Goal: Information Seeking & Learning: Find specific fact

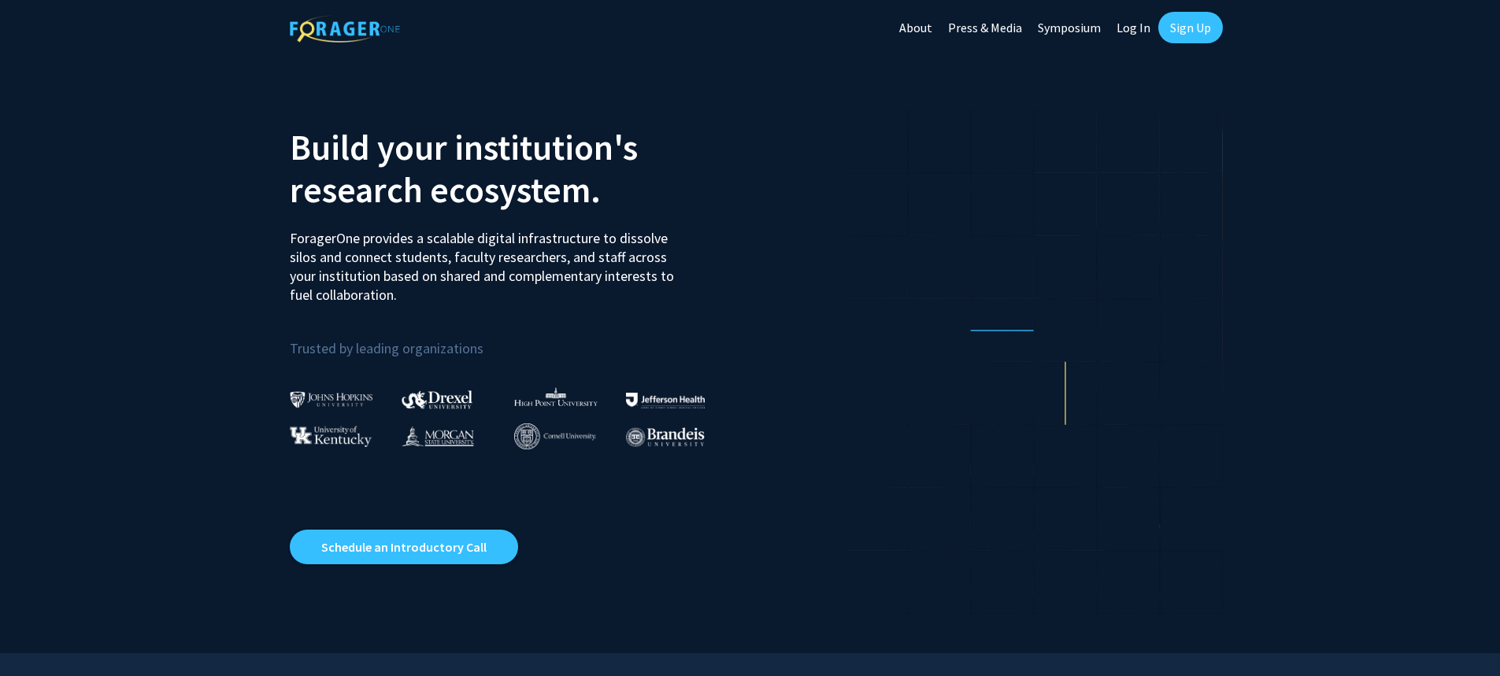
click at [1134, 28] on link "Log In" at bounding box center [1134, 27] width 50 height 55
select select
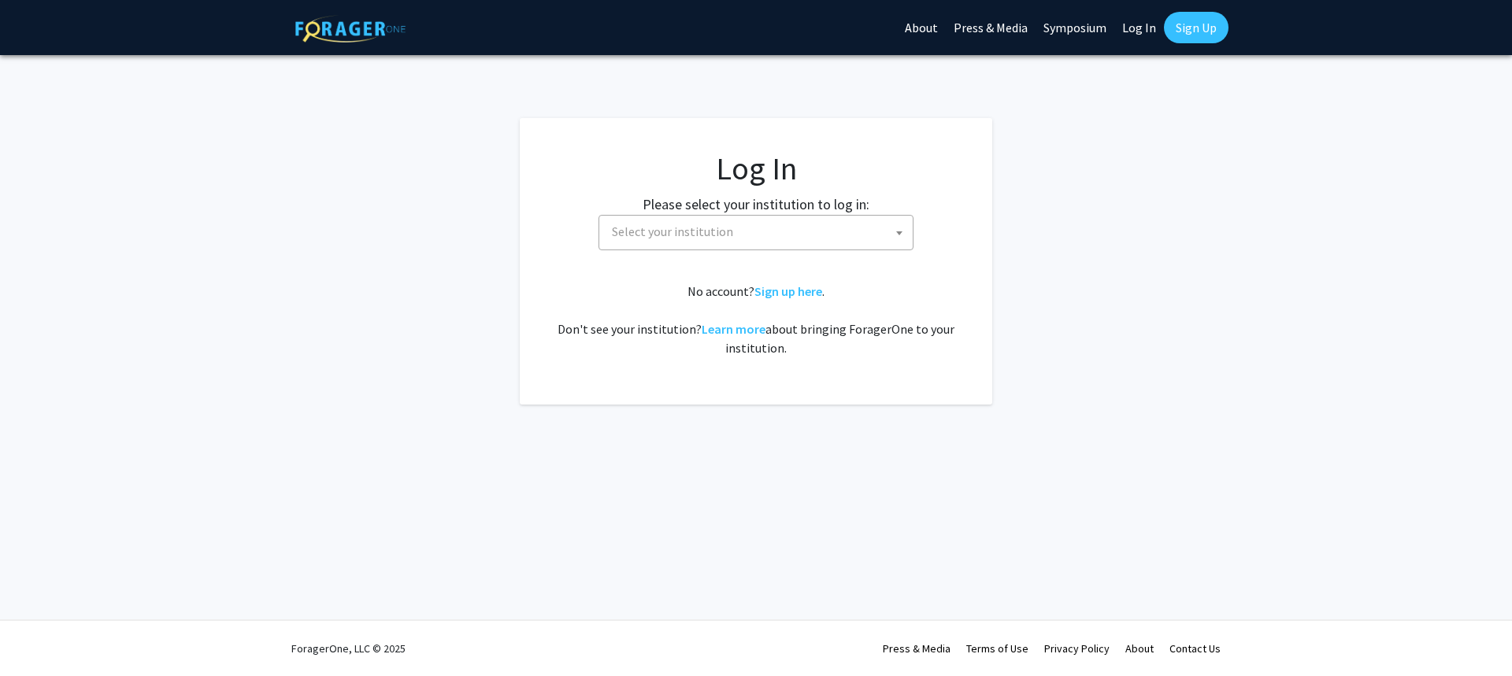
click at [826, 229] on span "Select your institution" at bounding box center [759, 232] width 307 height 32
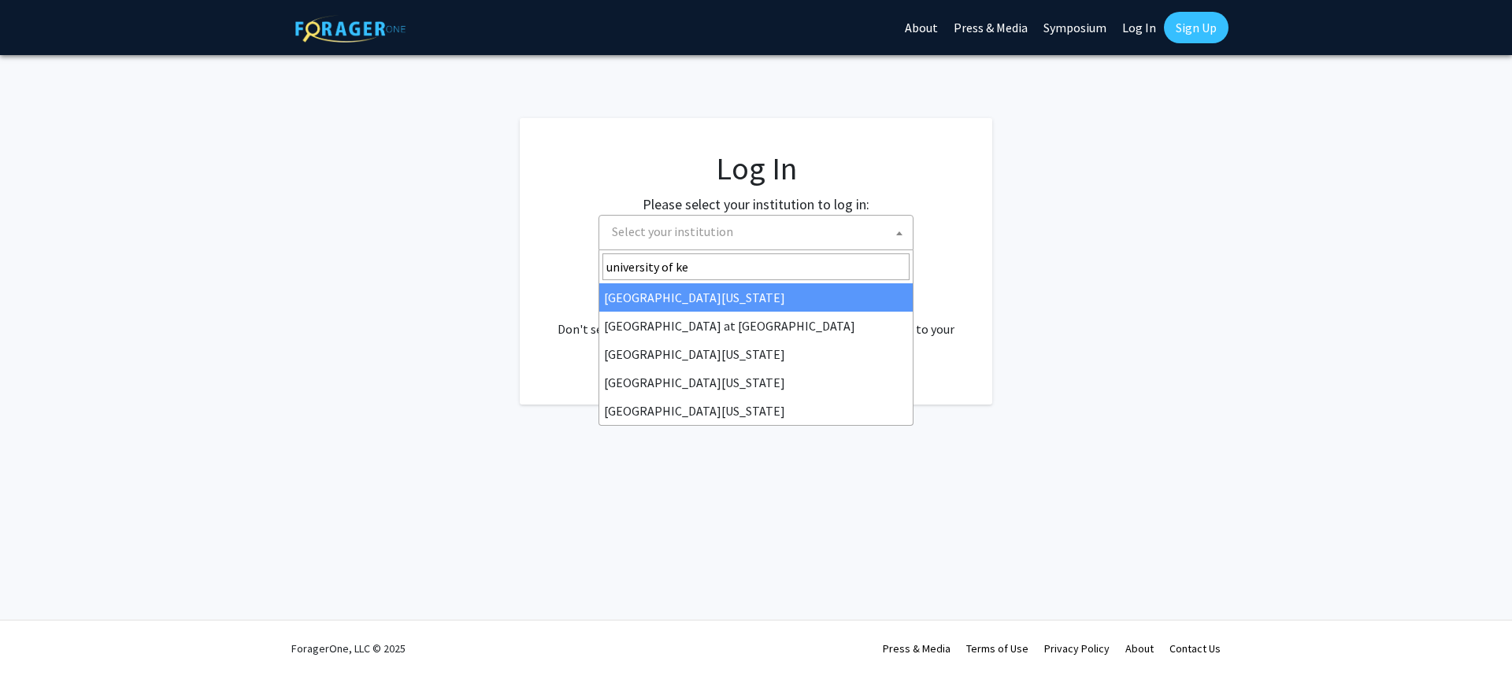
type input "university of [PERSON_NAME]"
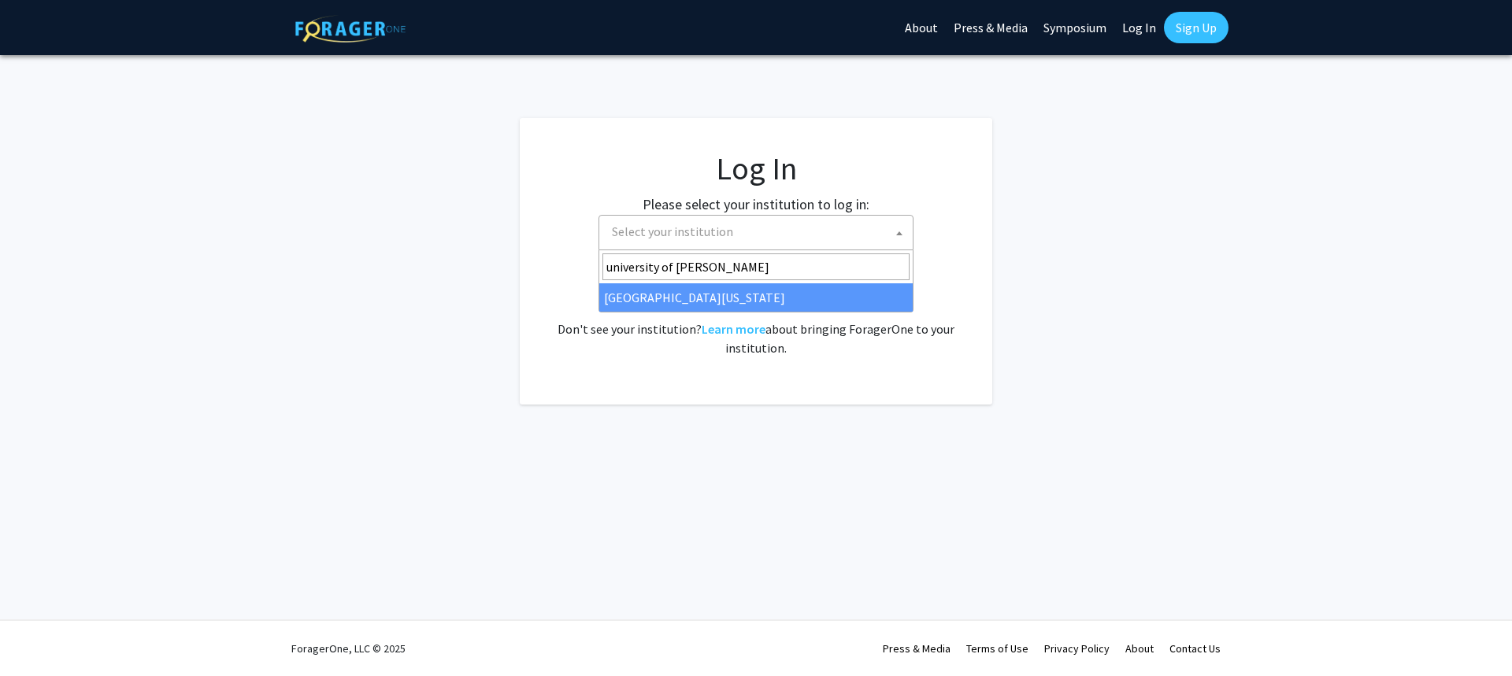
select select "13"
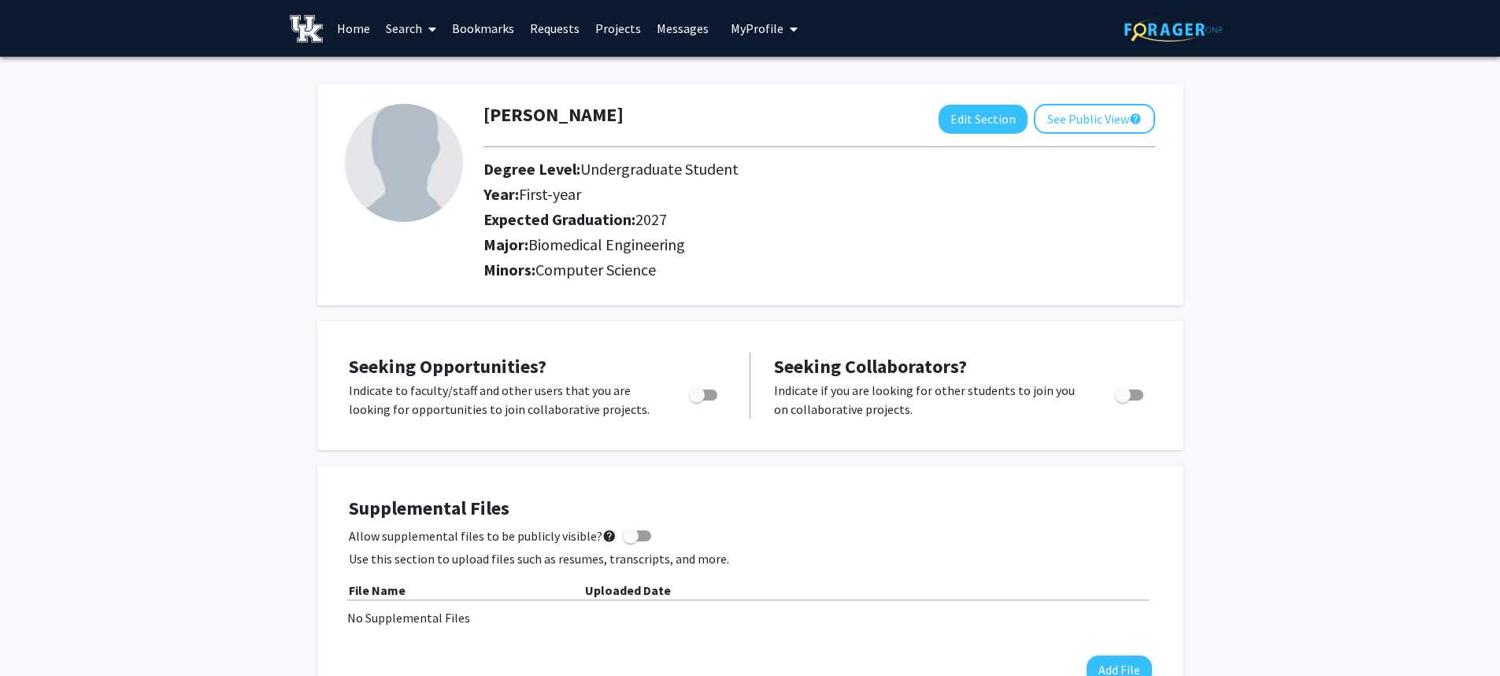
click at [479, 25] on link "Bookmarks" at bounding box center [483, 28] width 78 height 55
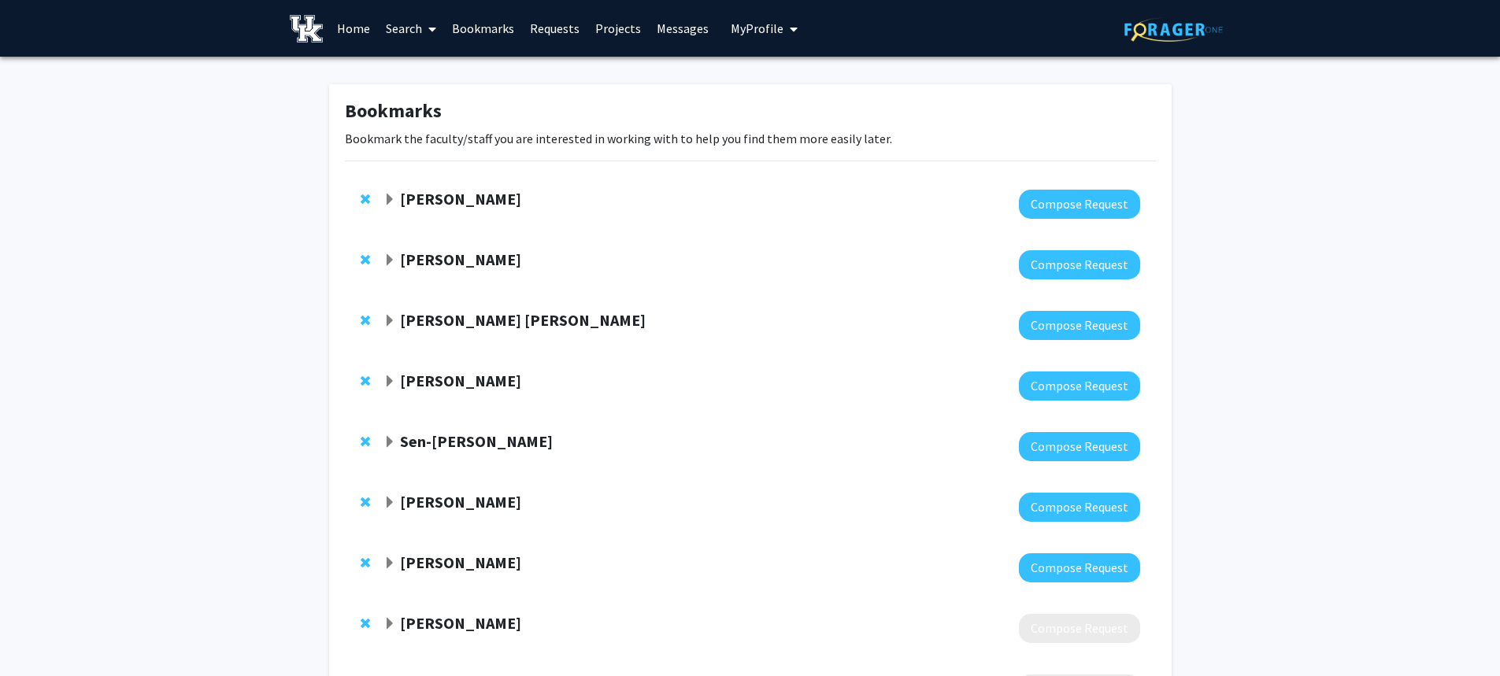
click at [387, 194] on span "Expand Brooks Lane Bookmark" at bounding box center [389, 200] width 13 height 13
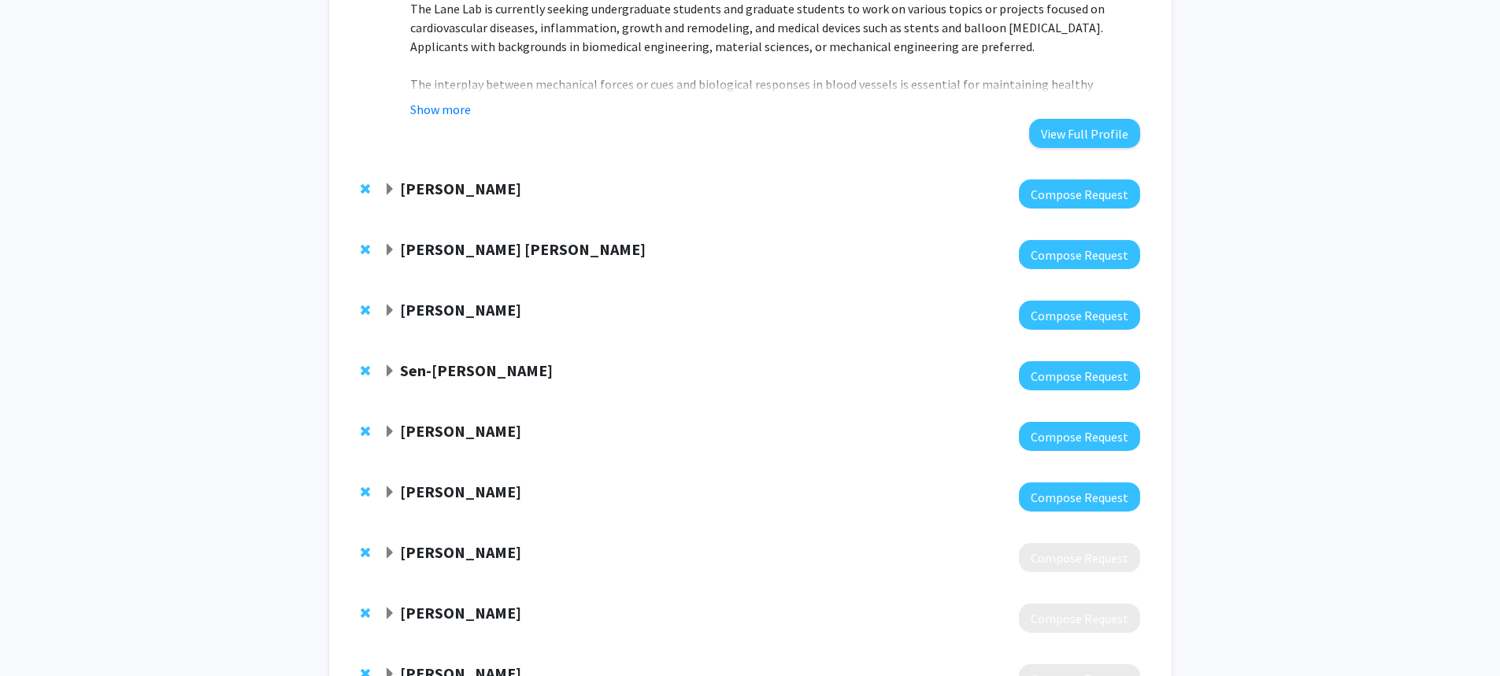
scroll to position [236, 0]
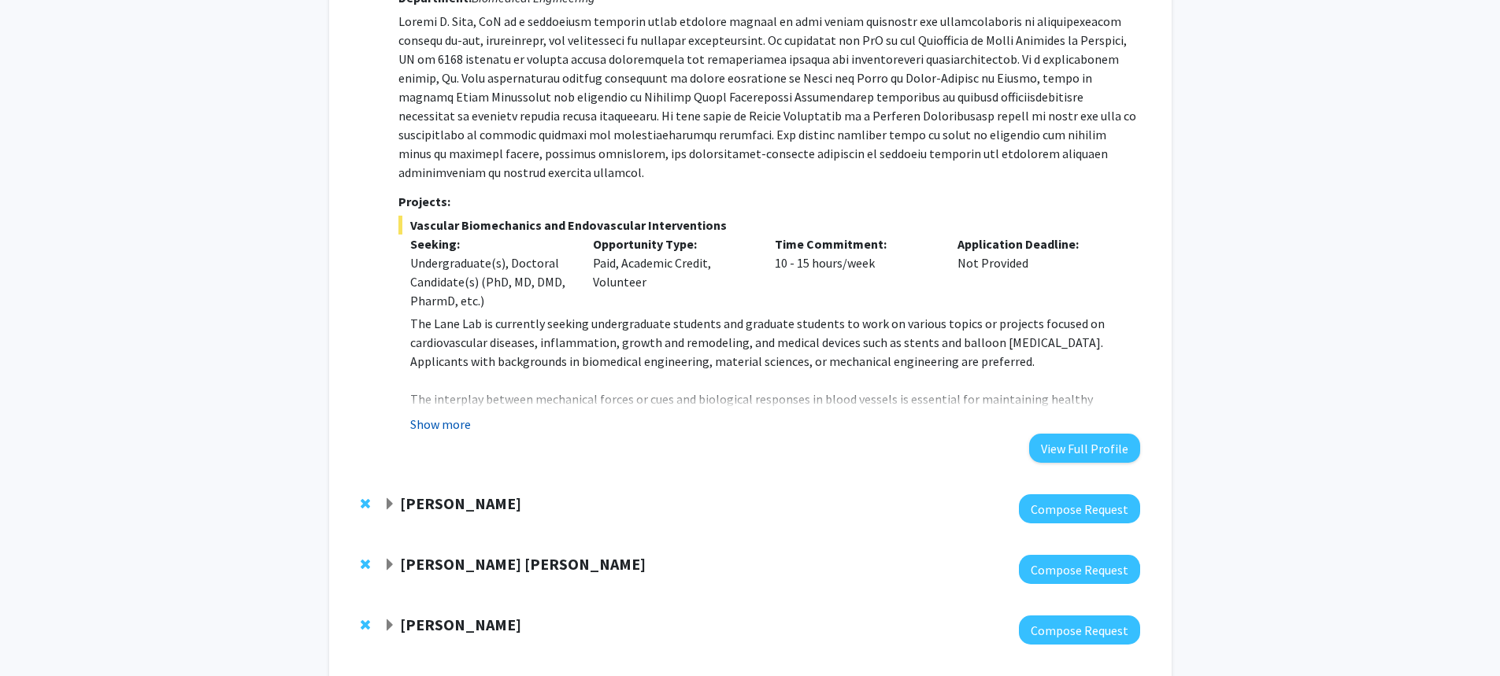
click at [435, 415] on button "Show more" at bounding box center [440, 424] width 61 height 19
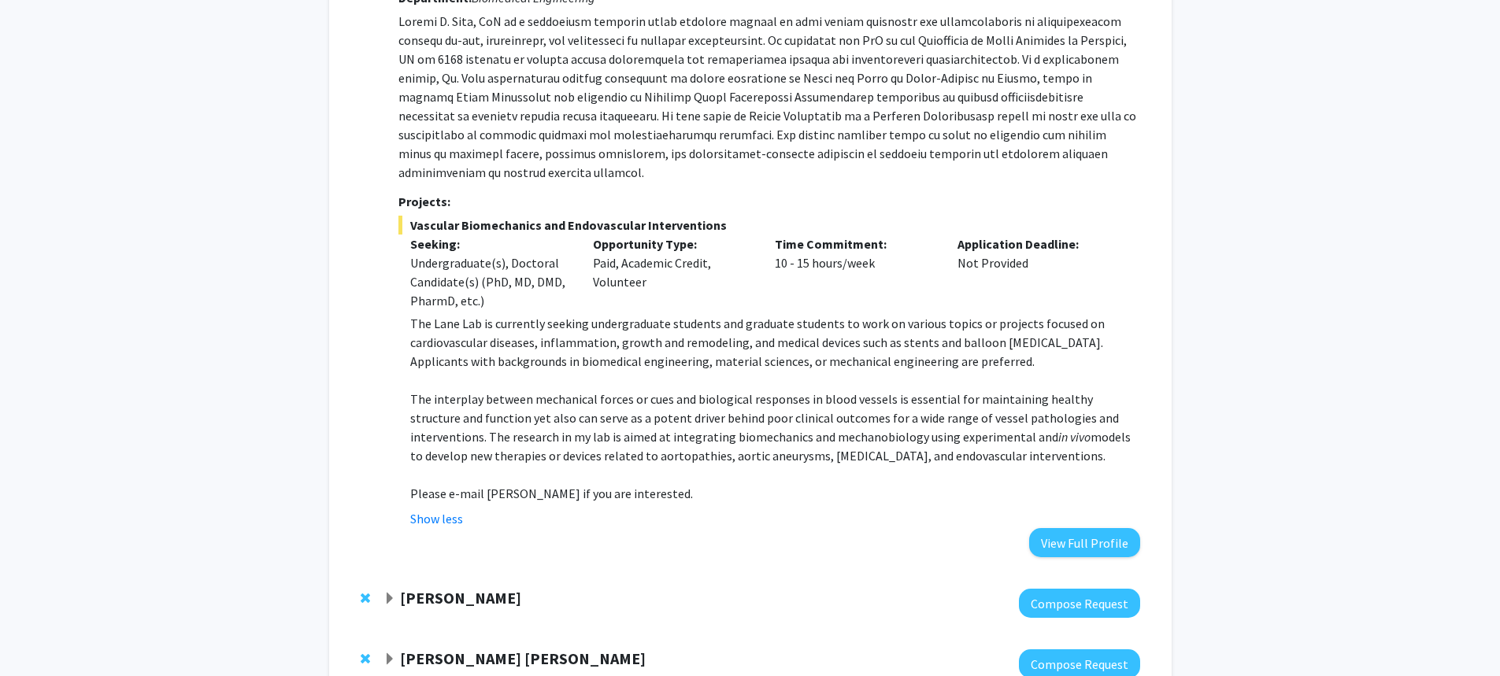
scroll to position [0, 0]
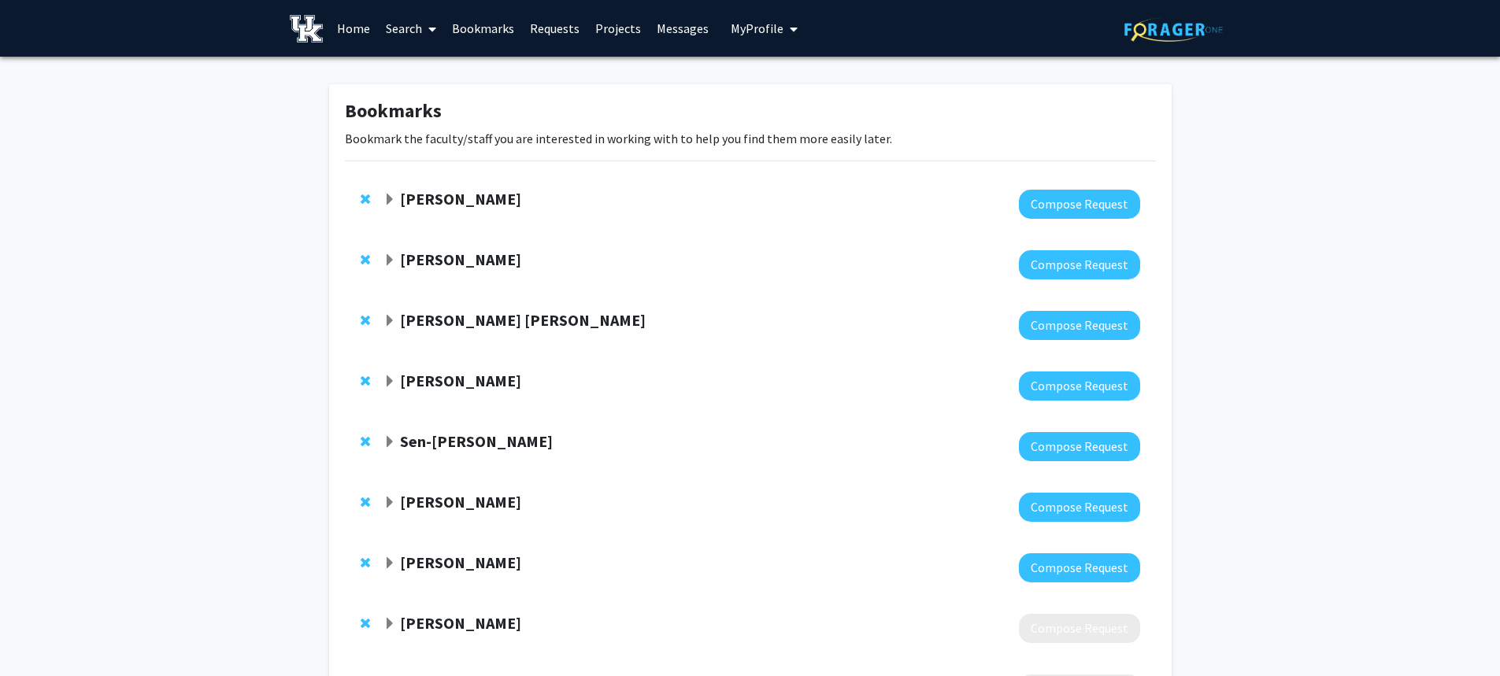
click at [352, 26] on link "Home" at bounding box center [353, 28] width 49 height 55
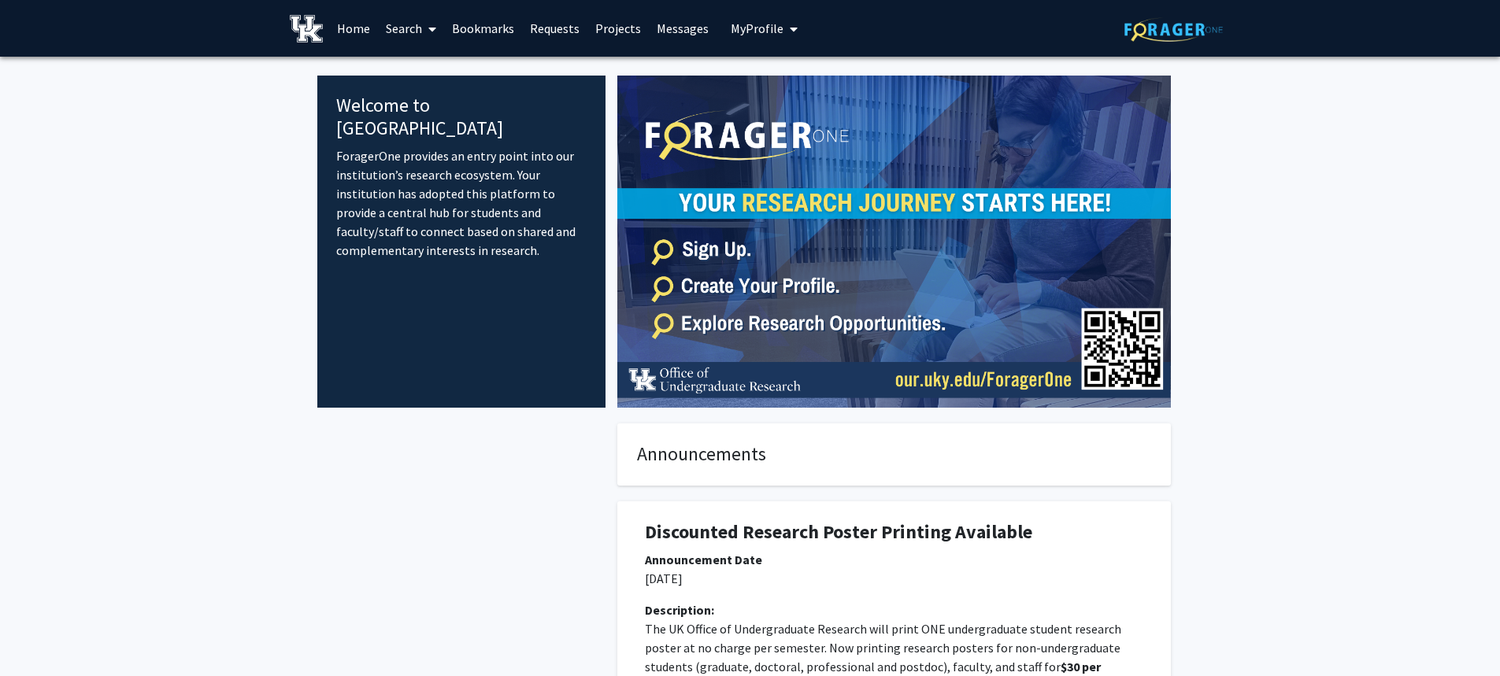
click at [395, 26] on link "Search" at bounding box center [411, 28] width 66 height 55
click at [421, 68] on span "Faculty/Staff" at bounding box center [436, 72] width 116 height 31
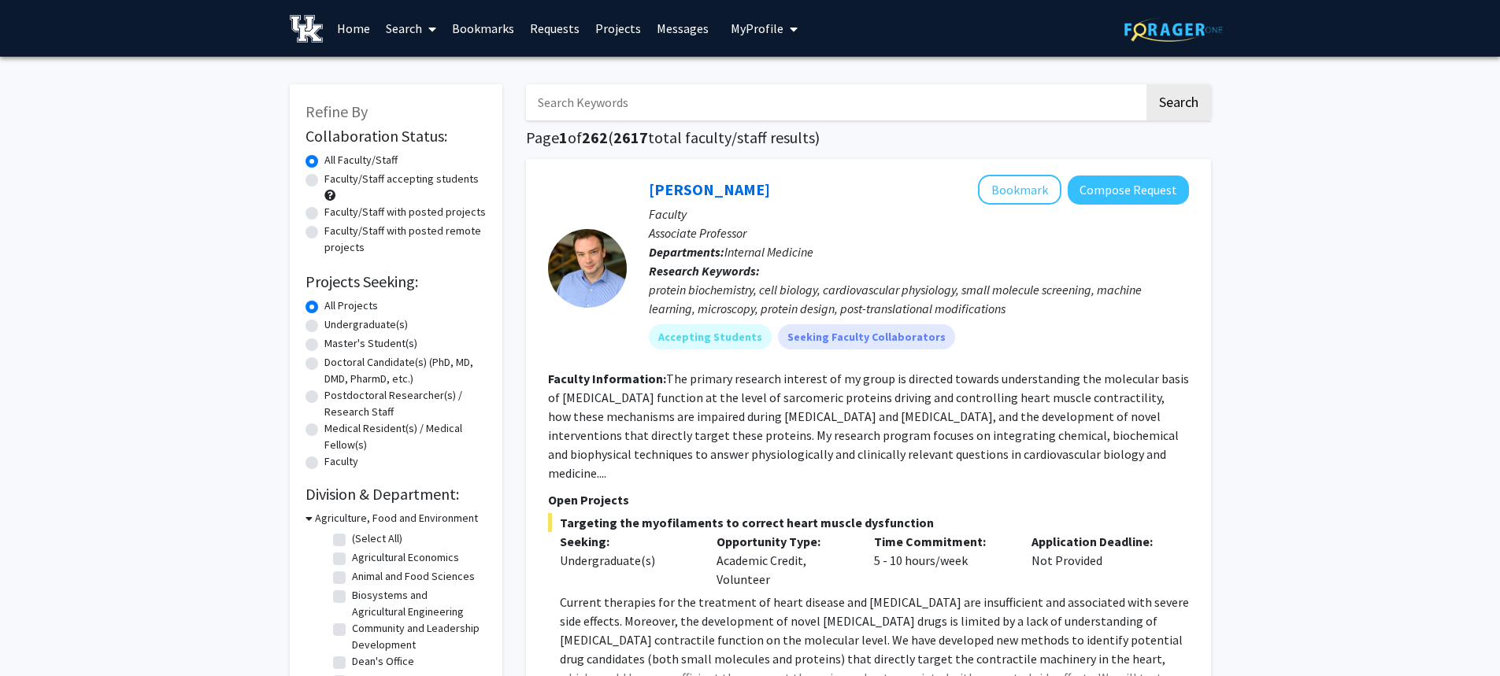
drag, startPoint x: 691, startPoint y: 104, endPoint x: 691, endPoint y: 21, distance: 82.7
click at [691, 104] on input "Search Keywords" at bounding box center [835, 102] width 618 height 36
type input "brooks lane"
click at [1147, 84] on button "Search" at bounding box center [1179, 102] width 65 height 36
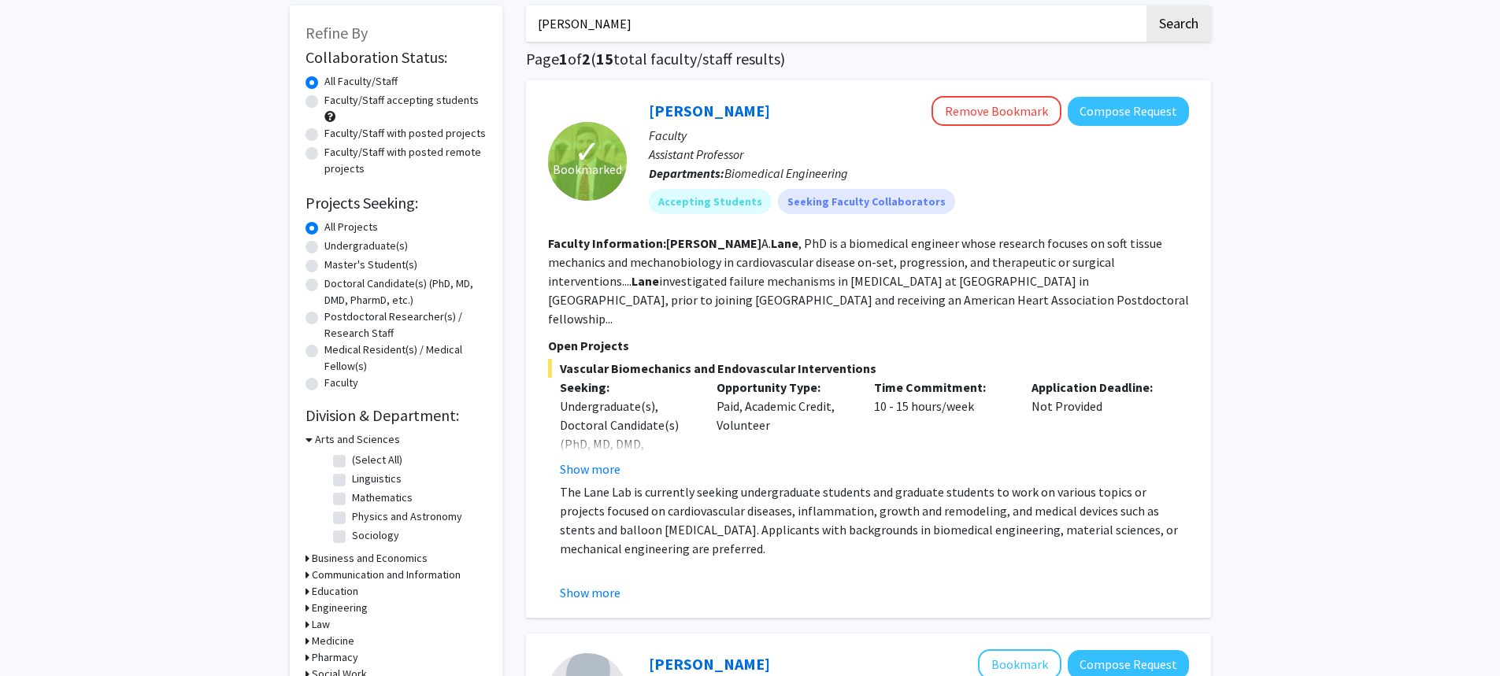
scroll to position [157, 0]
